Goal: Task Accomplishment & Management: Manage account settings

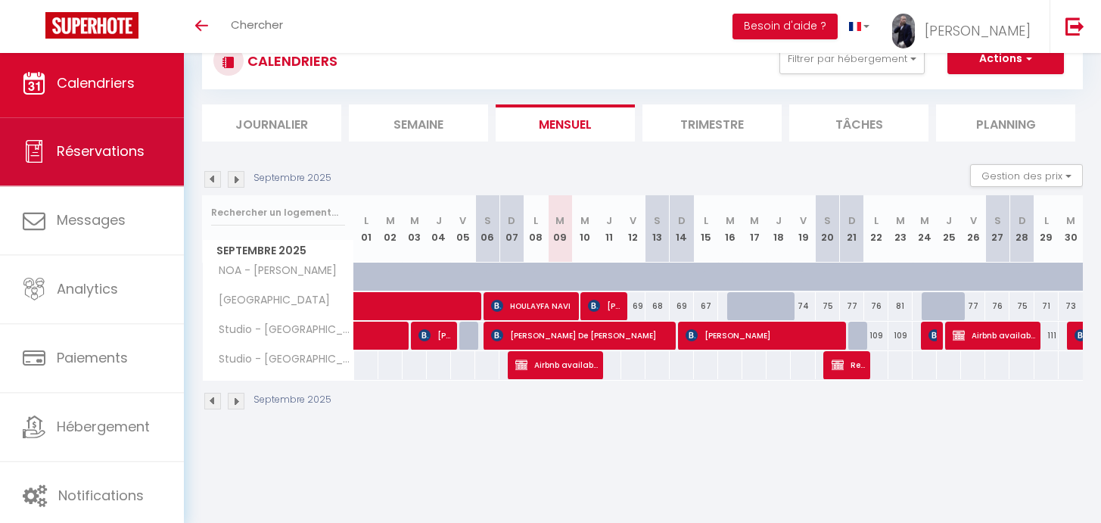
scroll to position [53, 0]
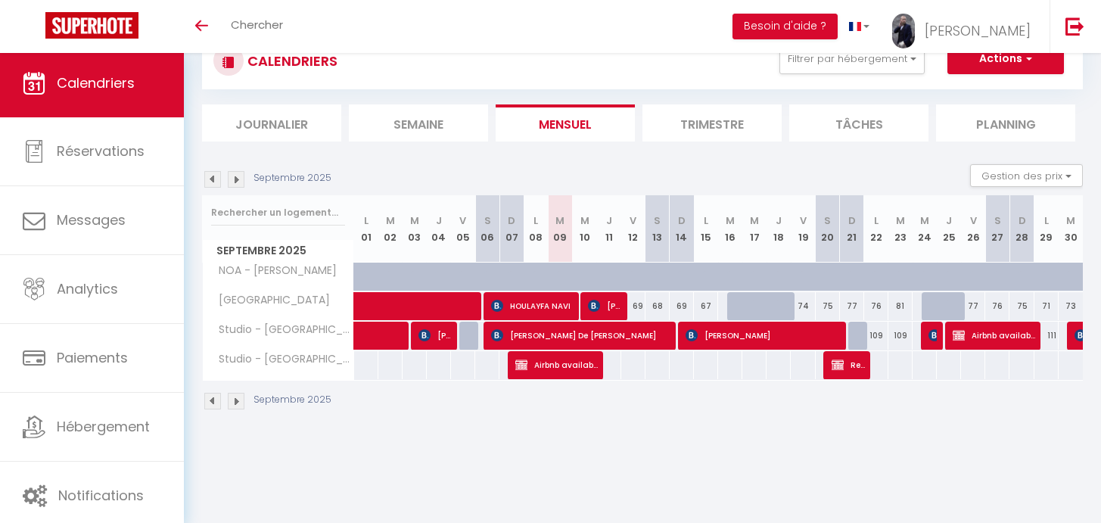
click at [232, 180] on img at bounding box center [236, 179] width 17 height 17
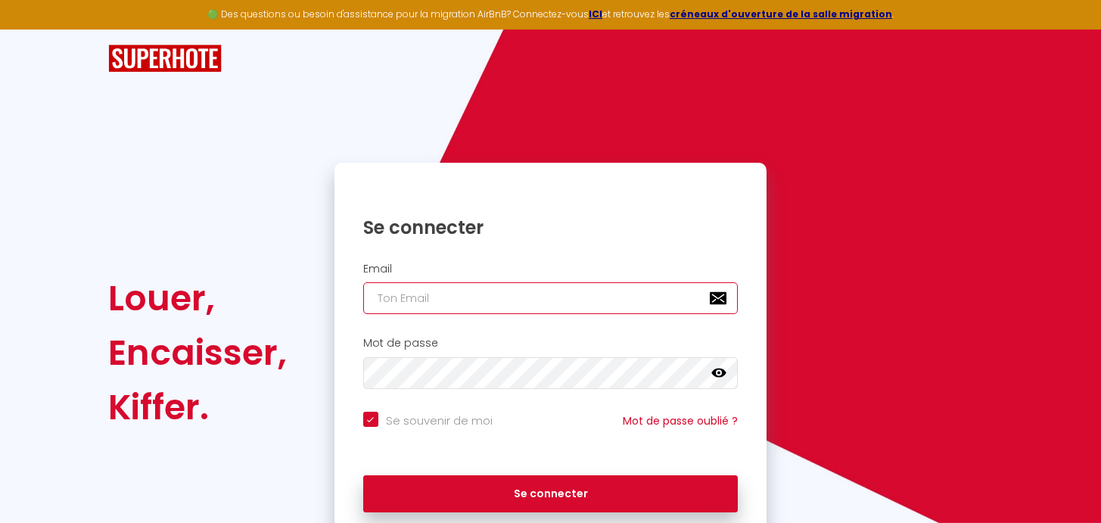
type input "[EMAIL_ADDRESS][DOMAIN_NAME]"
checkbox input "true"
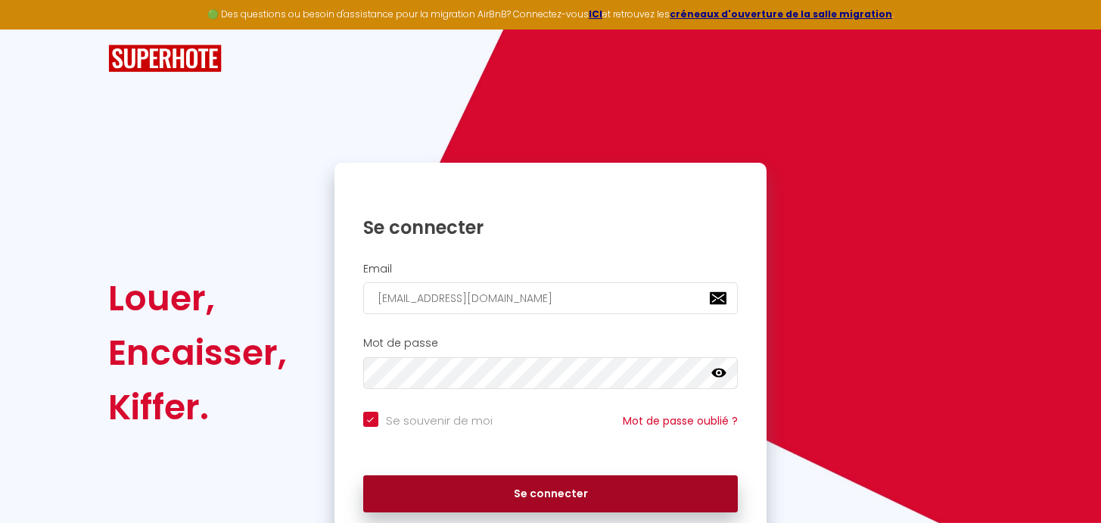
click at [515, 493] on button "Se connecter" at bounding box center [550, 494] width 375 height 38
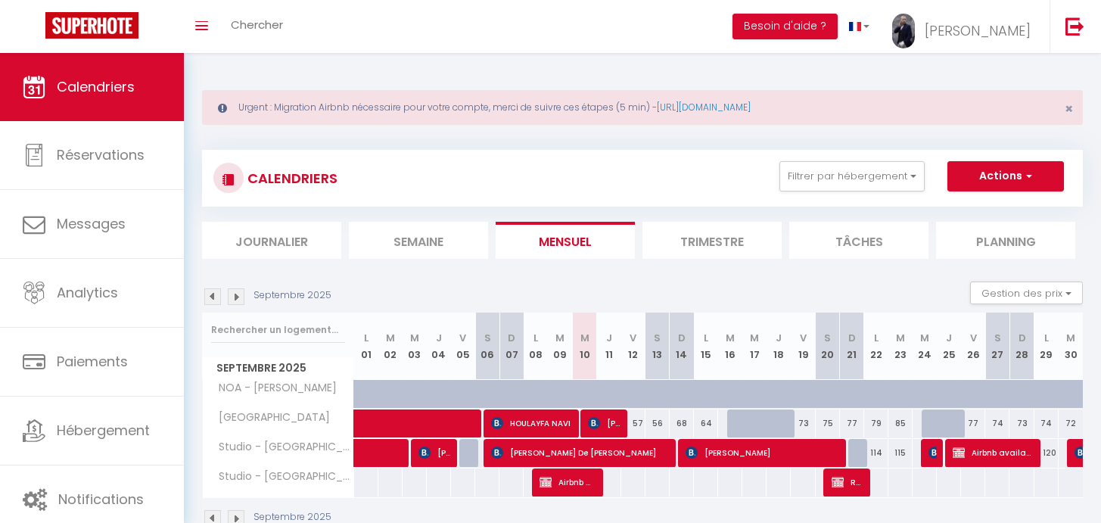
click at [232, 297] on img at bounding box center [236, 296] width 17 height 17
select select
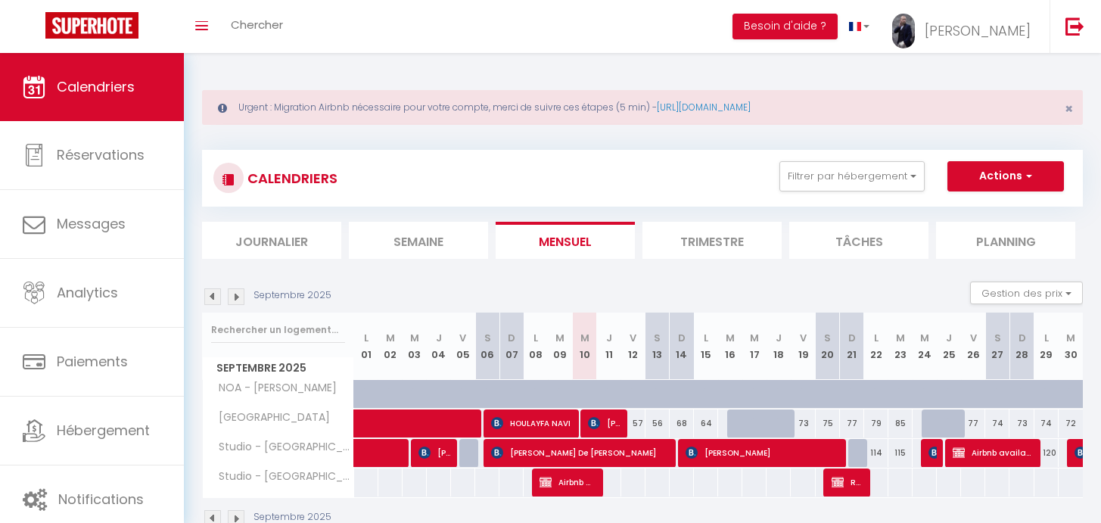
select select
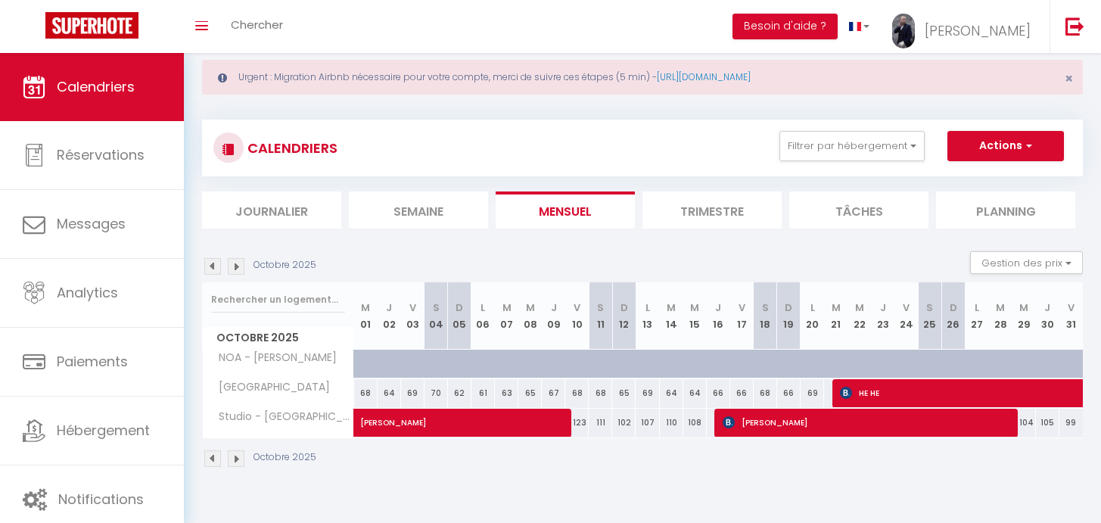
scroll to position [53, 0]
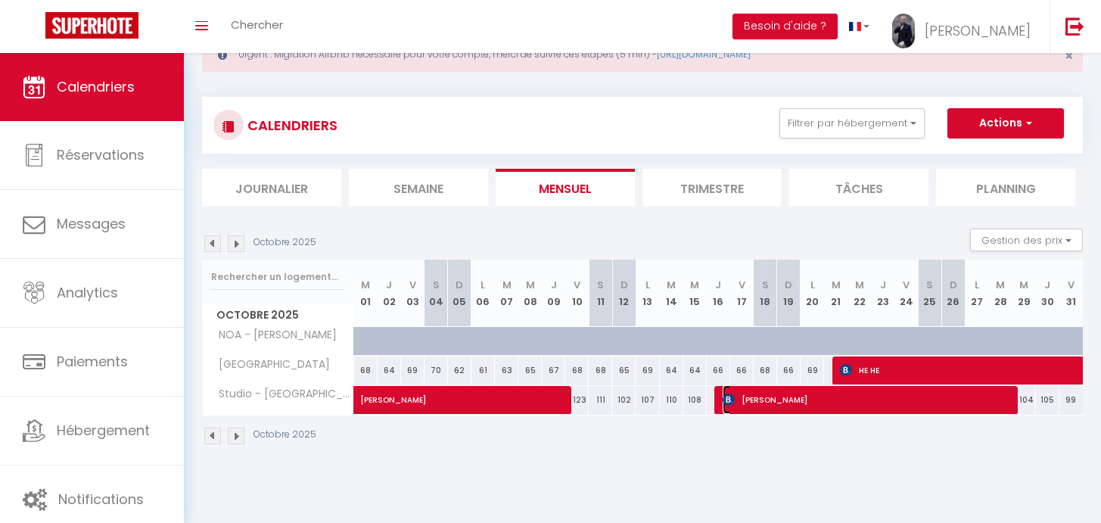
click at [930, 394] on span "[PERSON_NAME]" at bounding box center [867, 399] width 289 height 29
select select "OK"
select select "0"
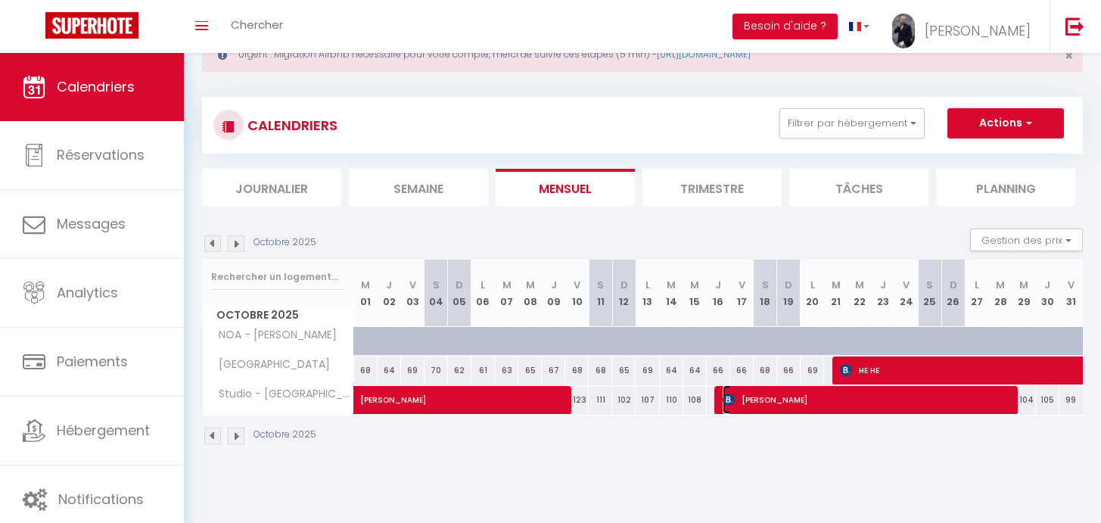
select select "1"
select select
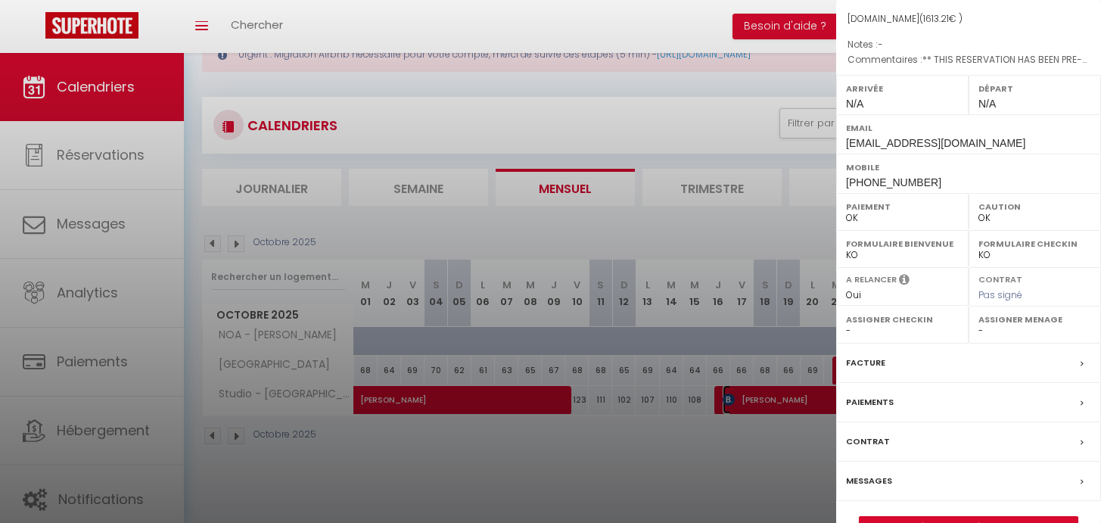
scroll to position [182, 0]
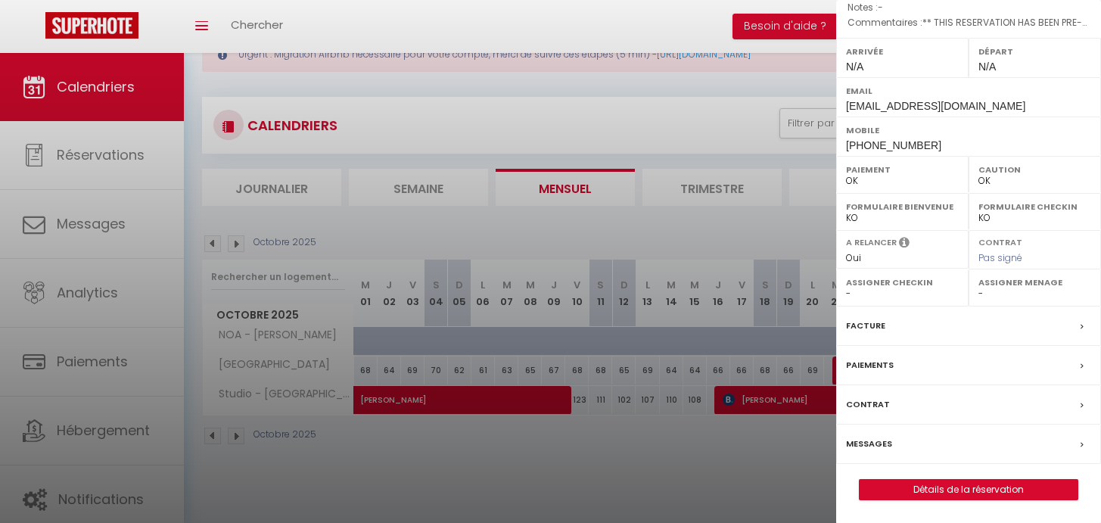
click at [961, 366] on div "Paiements" at bounding box center [968, 365] width 265 height 39
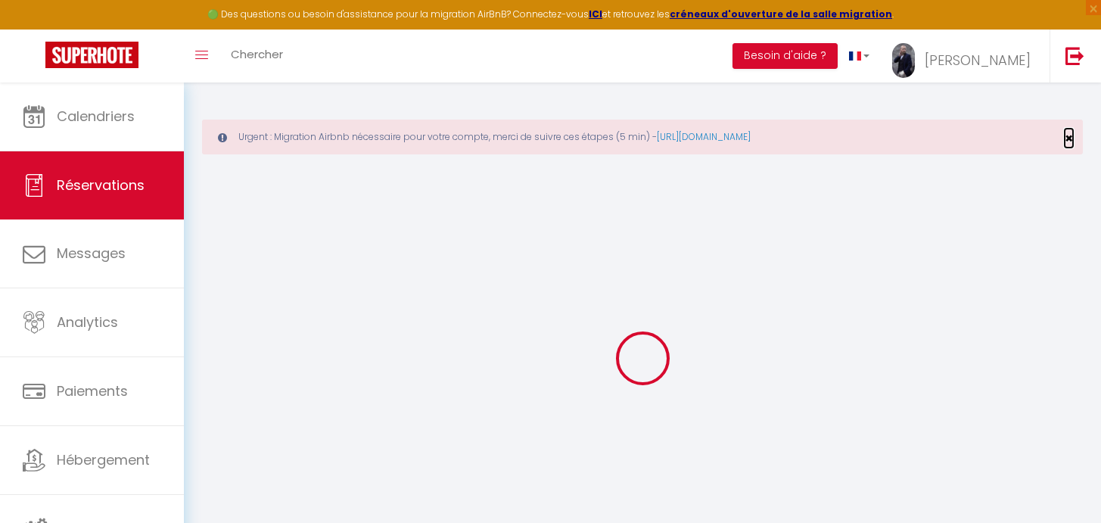
click at [1070, 135] on span "×" at bounding box center [1069, 138] width 8 height 19
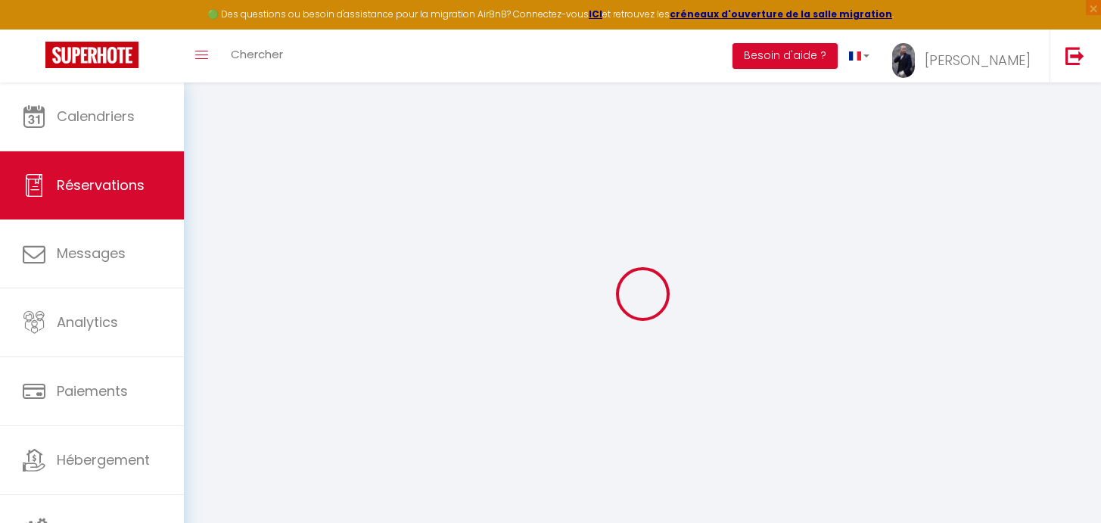
select select
checkbox input "false"
select select
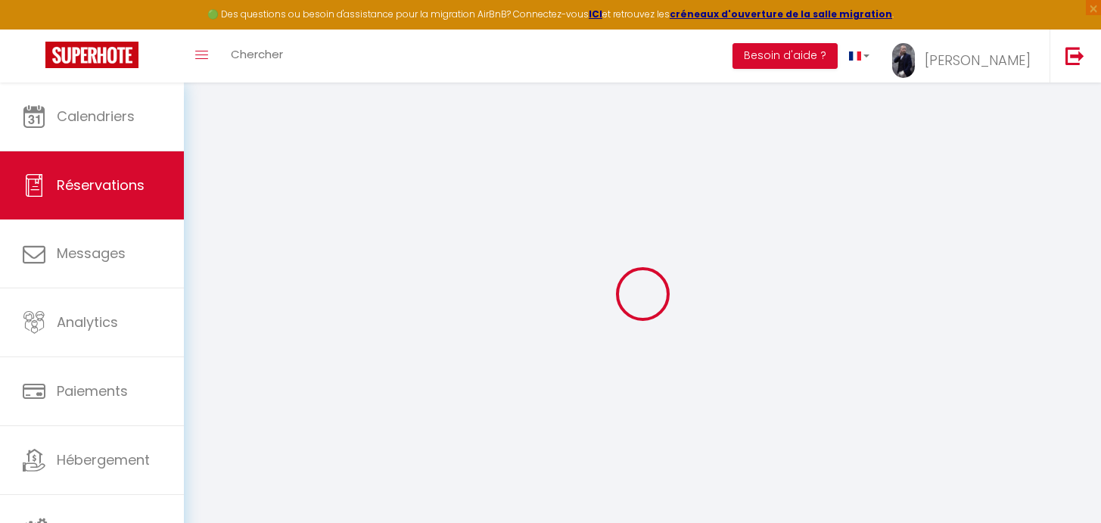
checkbox input "false"
select select
checkbox input "false"
type textarea "** THIS RESERVATION HAS BEEN PRE-PAID ** BOOKING NOTE : Payment charge is EUR 1…"
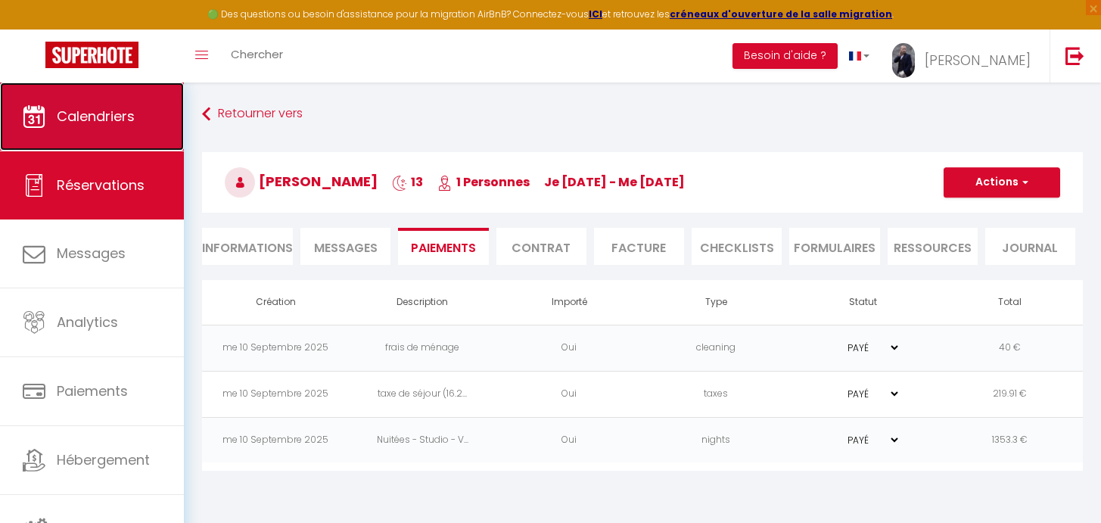
click at [98, 116] on span "Calendriers" at bounding box center [96, 116] width 78 height 19
